Goal: Obtain resource: Obtain resource

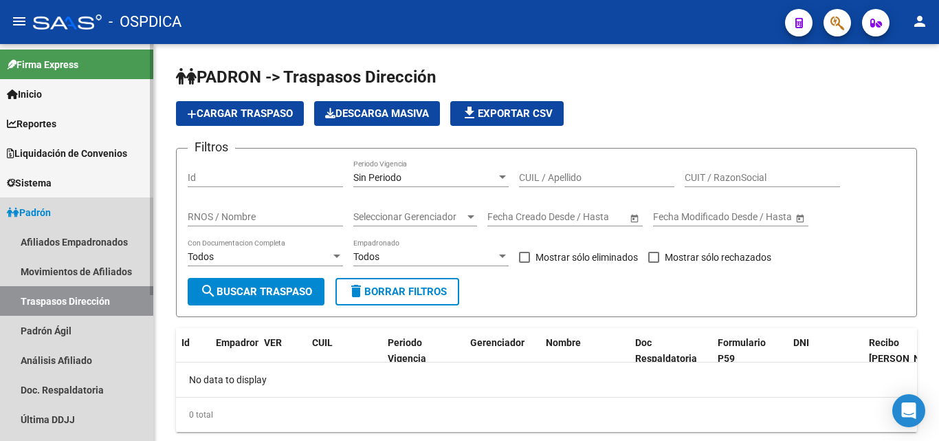
click at [45, 209] on span "Padrón" at bounding box center [29, 212] width 44 height 15
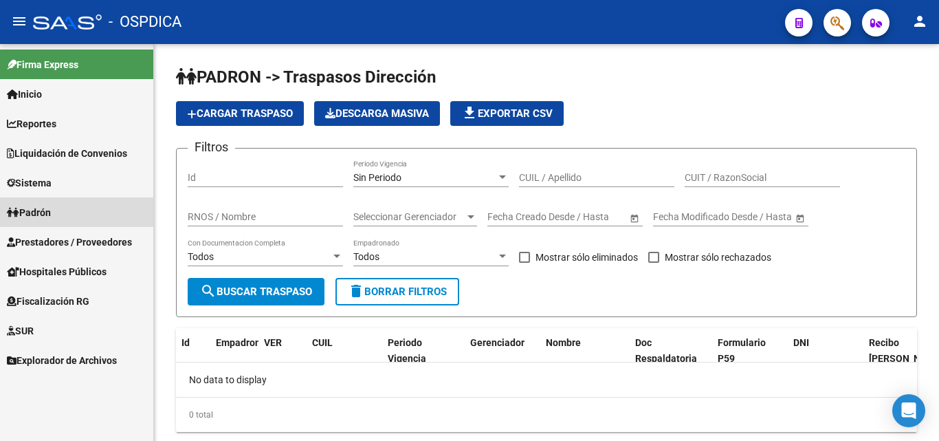
click at [58, 208] on link "Padrón" at bounding box center [76, 212] width 153 height 30
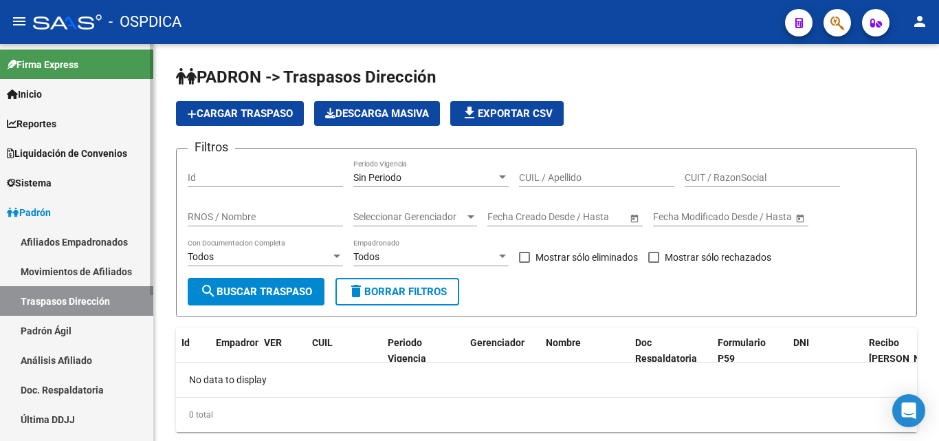
click at [84, 267] on link "Movimientos de Afiliados" at bounding box center [76, 271] width 153 height 30
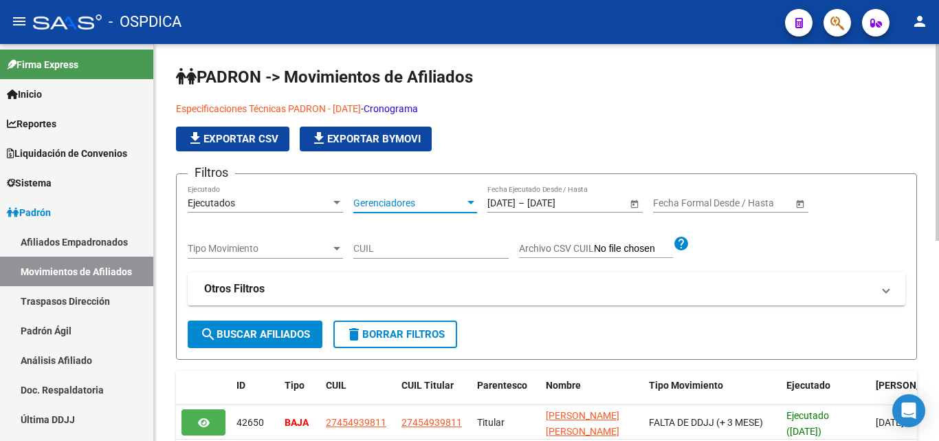
click at [470, 199] on div at bounding box center [471, 202] width 12 height 11
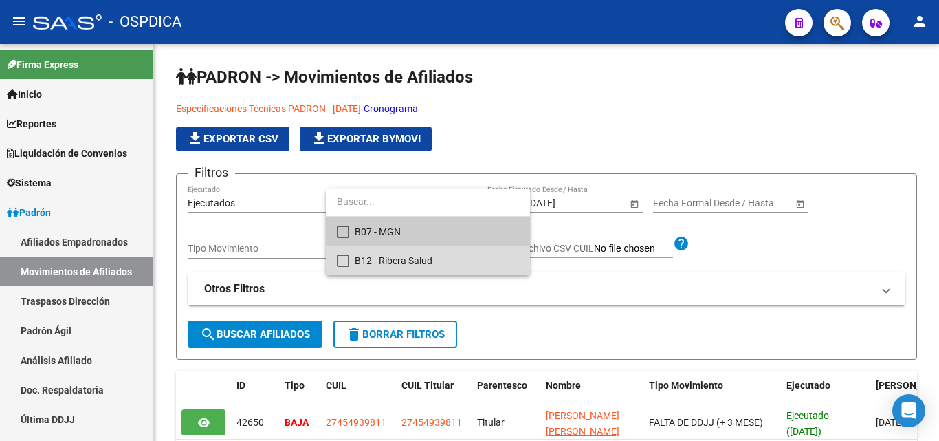
click at [416, 258] on span "B12 - Ribera Salud" at bounding box center [437, 260] width 164 height 29
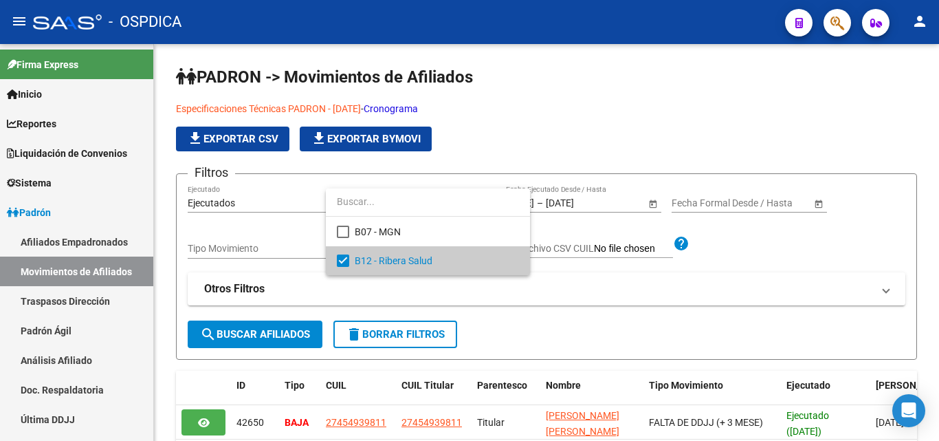
click at [750, 241] on div at bounding box center [469, 220] width 939 height 441
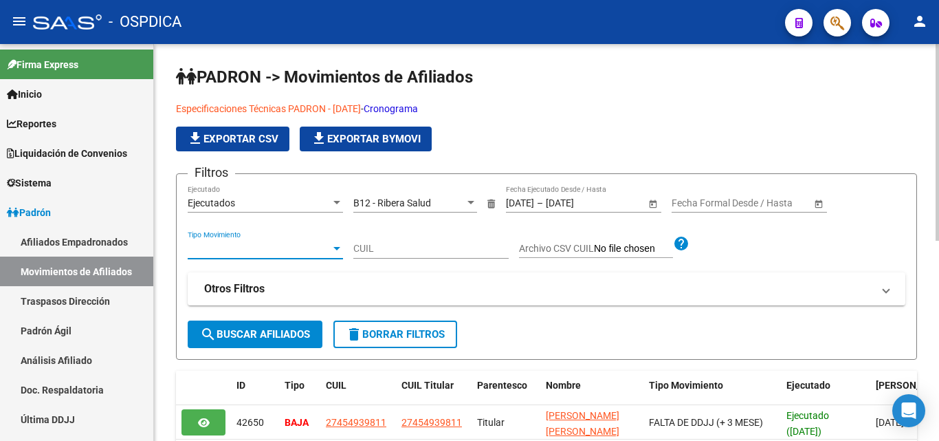
click at [338, 244] on div at bounding box center [337, 248] width 12 height 11
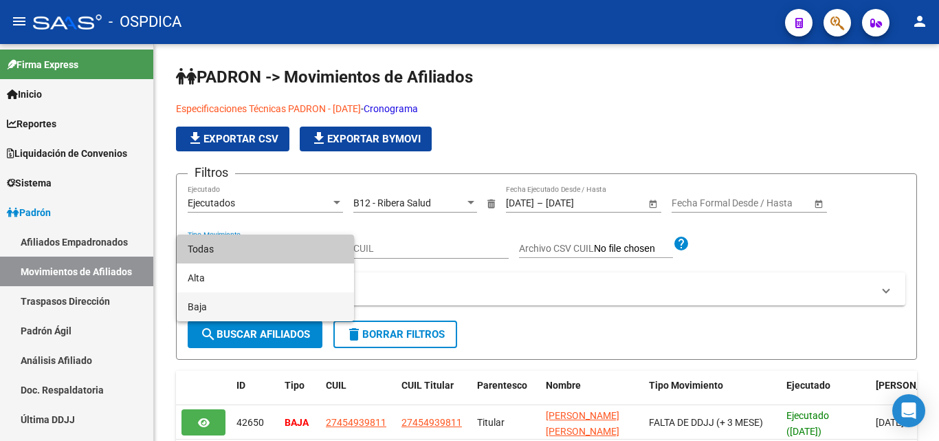
click at [219, 302] on span "Baja" at bounding box center [265, 306] width 155 height 29
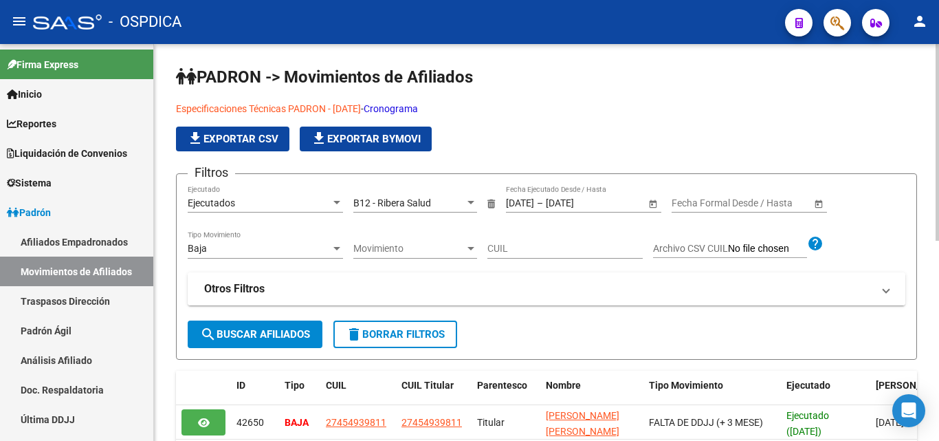
click at [888, 286] on span at bounding box center [885, 288] width 5 height 15
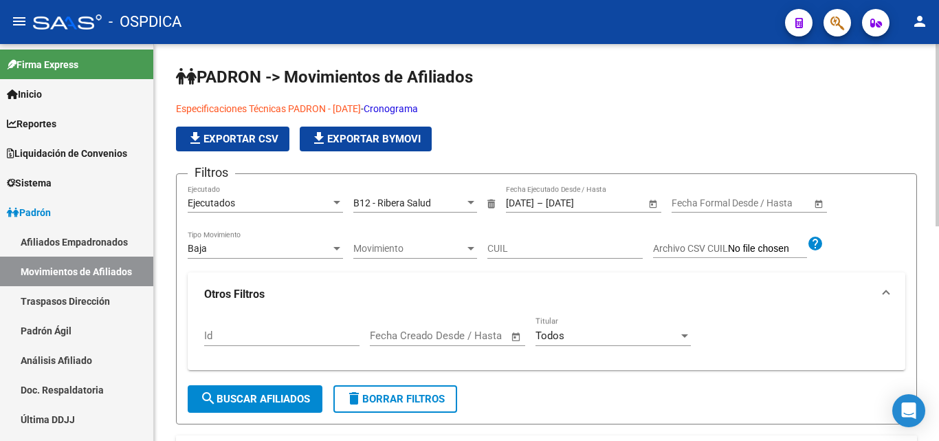
click at [252, 397] on span "search Buscar Afiliados" at bounding box center [255, 399] width 110 height 12
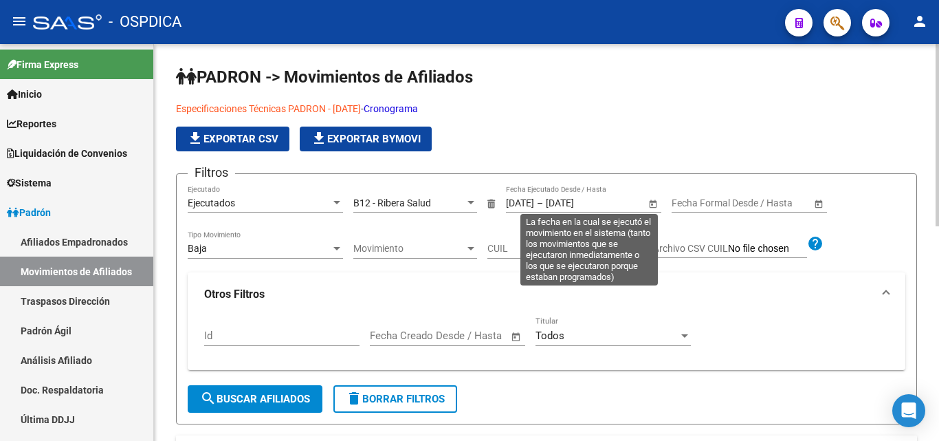
click at [528, 198] on input "[DATE]" at bounding box center [520, 203] width 28 height 12
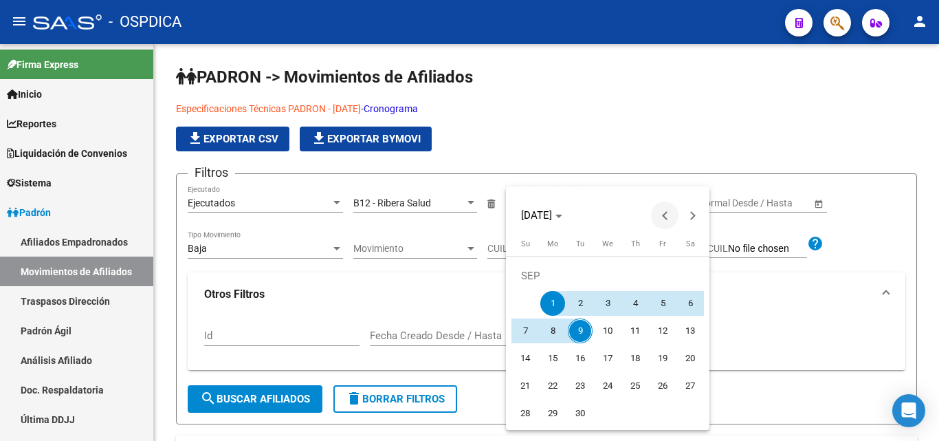
click at [664, 208] on span "Previous month" at bounding box center [664, 214] width 27 height 27
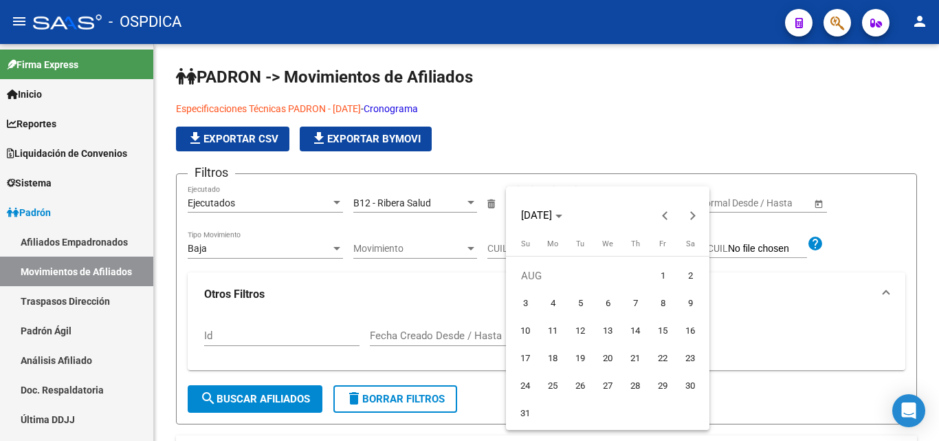
click at [556, 328] on span "11" at bounding box center [552, 330] width 25 height 25
type input "[DATE]"
click at [692, 210] on span "Next month" at bounding box center [691, 214] width 27 height 27
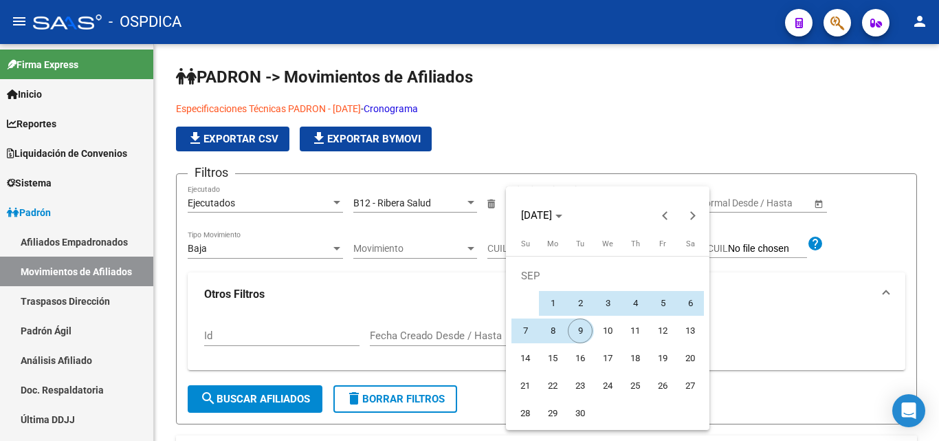
click at [575, 331] on span "9" at bounding box center [580, 330] width 25 height 25
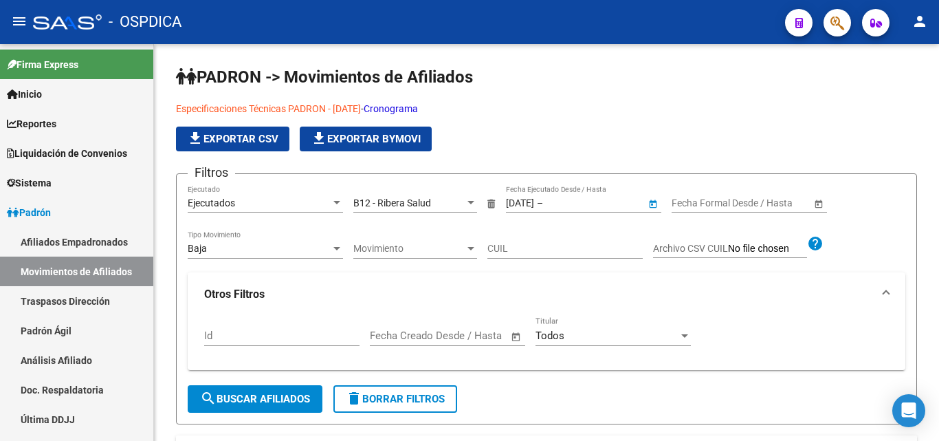
type input "[DATE]"
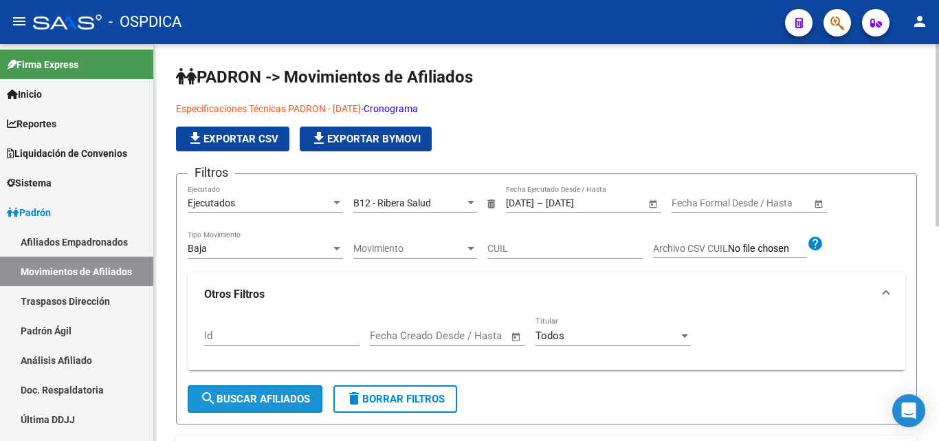
click at [285, 393] on span "search Buscar Afiliados" at bounding box center [255, 399] width 110 height 12
click at [250, 139] on span "file_download Exportar CSV" at bounding box center [232, 139] width 91 height 12
